Goal: Transaction & Acquisition: Purchase product/service

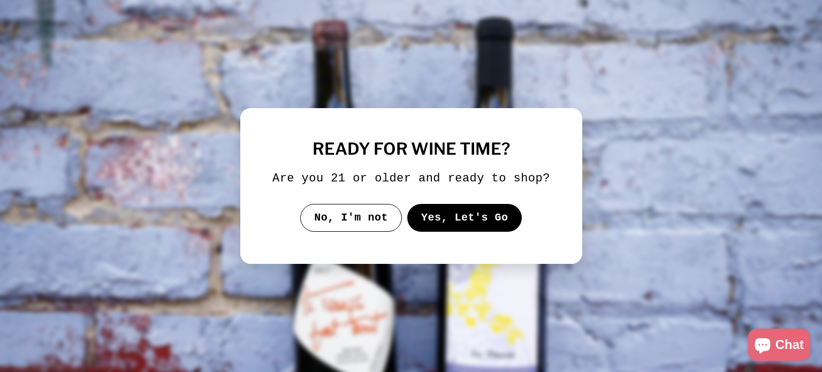
click at [461, 219] on button "Yes, Let's Go" at bounding box center [464, 218] width 115 height 28
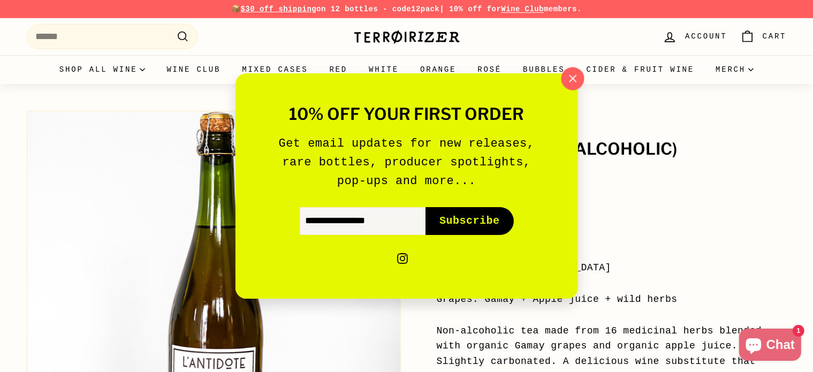
click at [572, 80] on icon "button" at bounding box center [572, 78] width 7 height 7
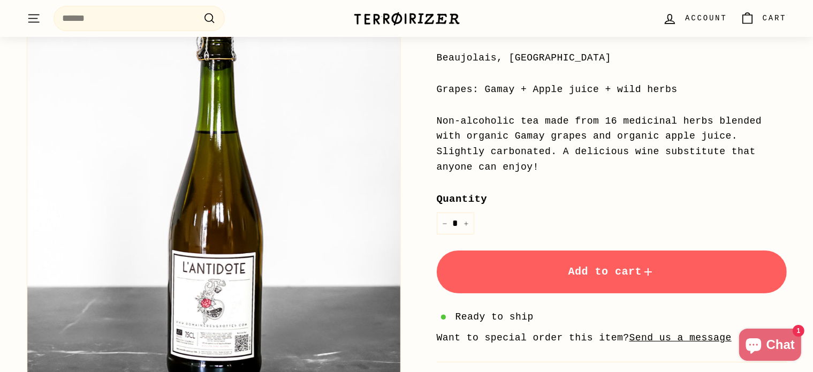
scroll to position [221, 0]
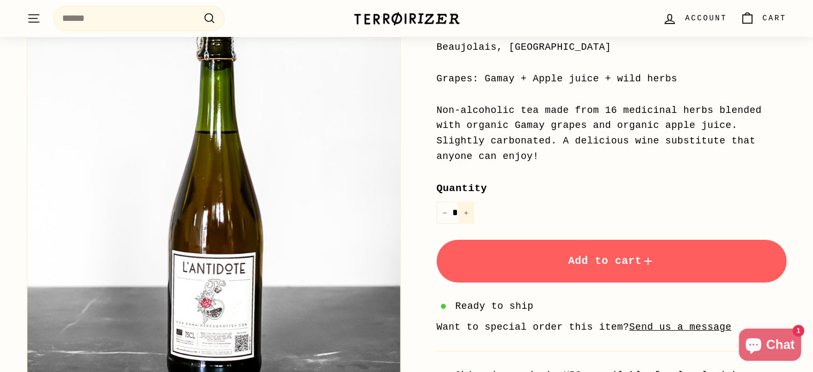
click at [466, 202] on button "+" at bounding box center [466, 213] width 16 height 22
type input "*"
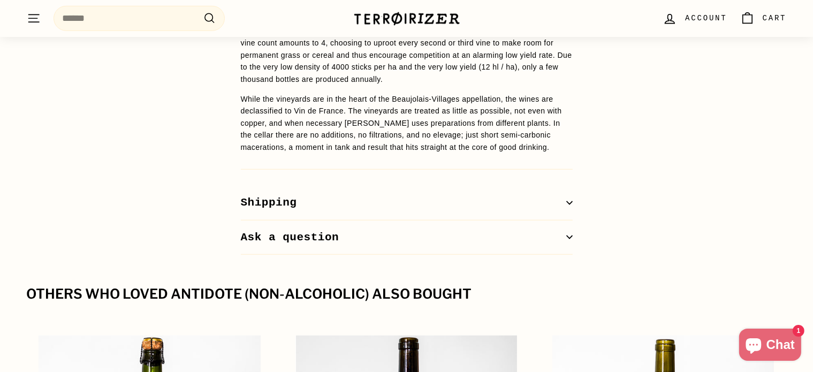
scroll to position [976, 0]
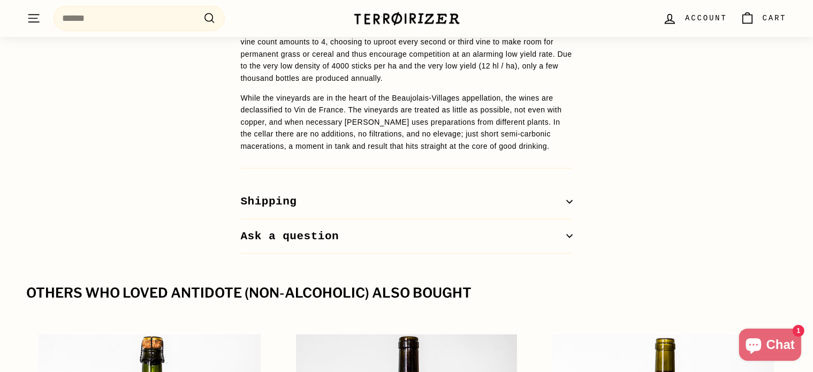
click at [568, 199] on icon "button" at bounding box center [569, 202] width 6 height 6
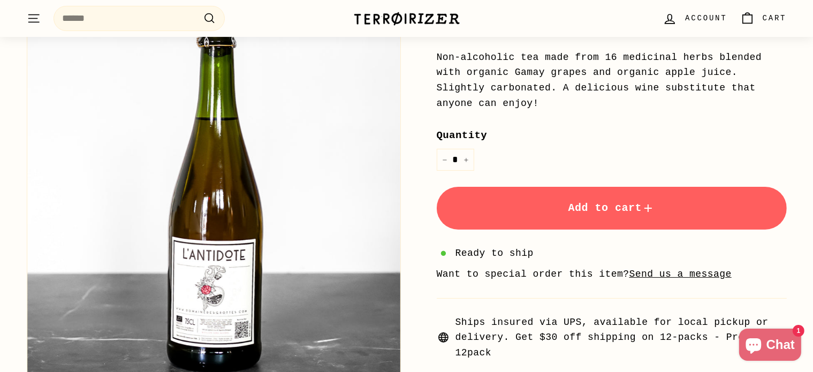
scroll to position [272, 0]
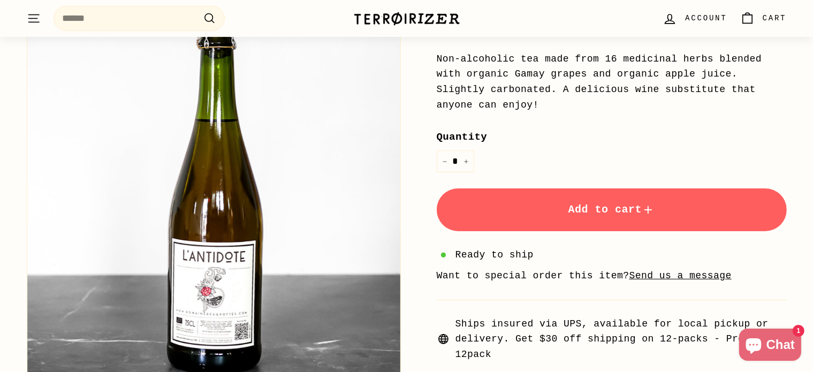
click at [569, 203] on span "Add to cart" at bounding box center [611, 209] width 87 height 12
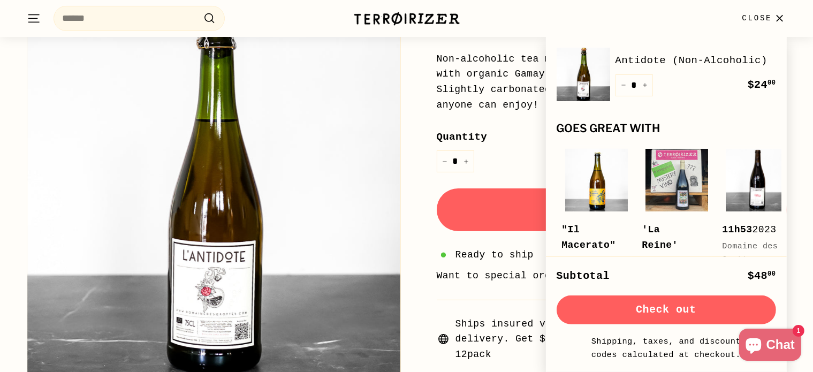
click at [776, 18] on icon "button" at bounding box center [779, 18] width 14 height 14
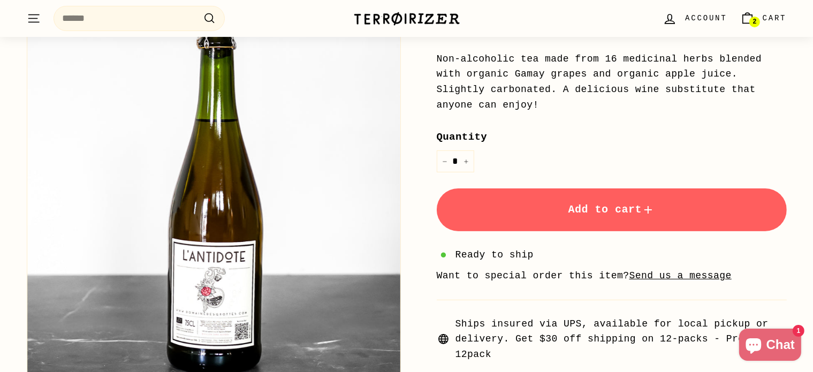
click at [764, 17] on span "Cart" at bounding box center [775, 18] width 24 height 12
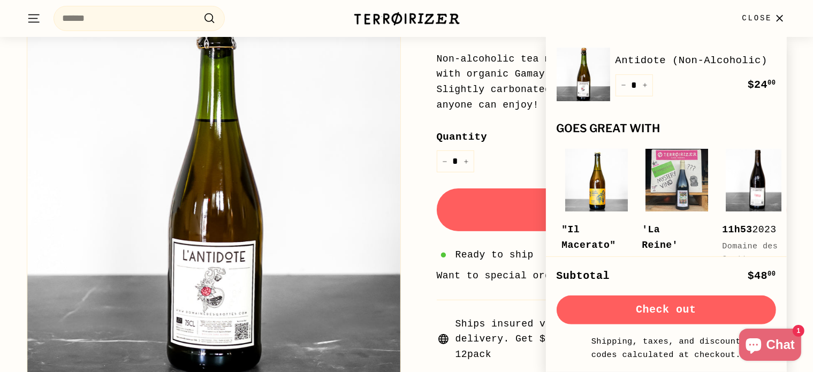
click at [685, 315] on button "Check out" at bounding box center [666, 309] width 219 height 29
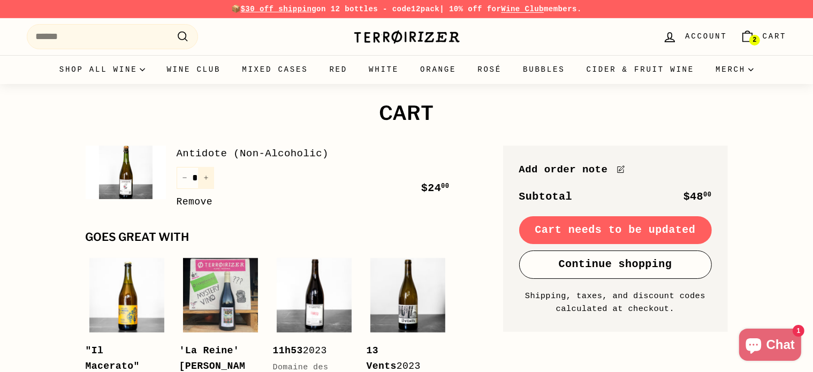
click at [209, 178] on button "+" at bounding box center [206, 178] width 16 height 22
type input "*"
click at [209, 178] on button "+" at bounding box center [206, 178] width 16 height 22
type input "*"
click at [184, 178] on icon "Reduce item quantity by one" at bounding box center [184, 177] width 5 height 5
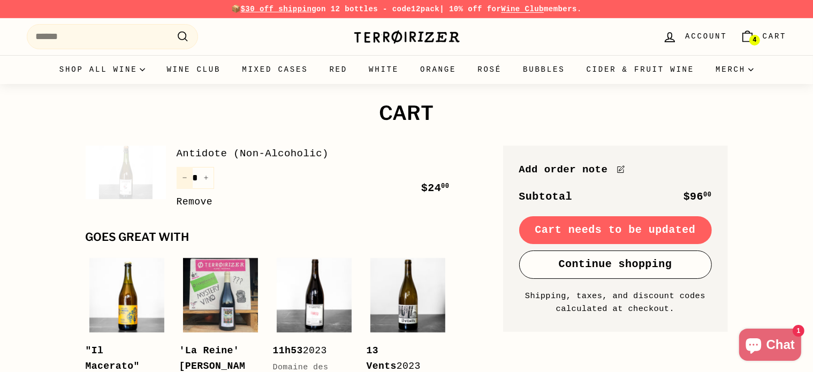
type input "*"
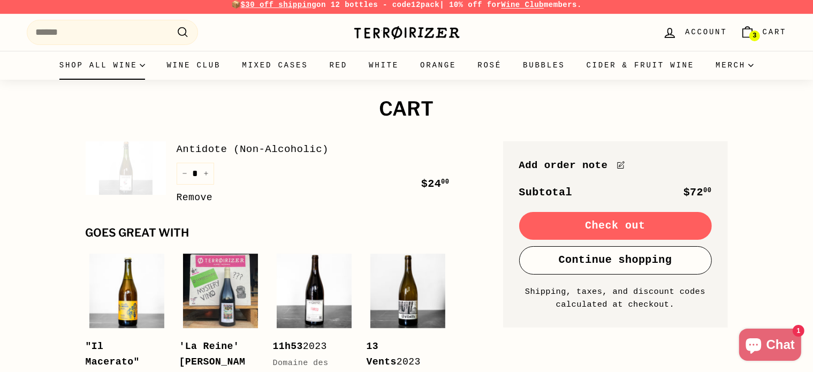
scroll to position [4, 0]
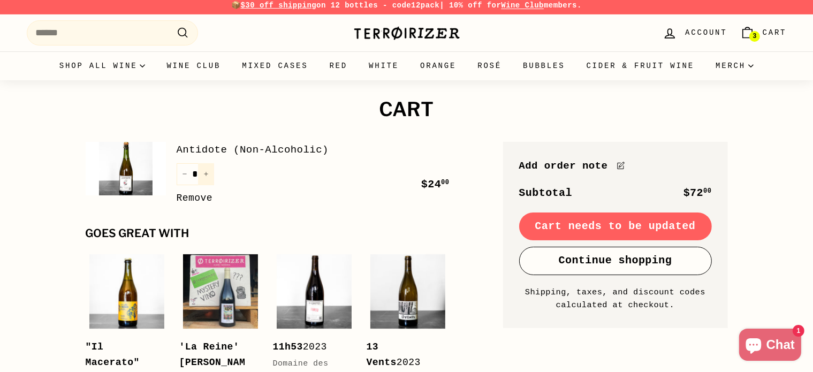
click at [206, 175] on icon "Increase item quantity by one" at bounding box center [205, 173] width 5 height 5
type input "*"
